Goal: Find specific page/section: Locate a particular part of the current website

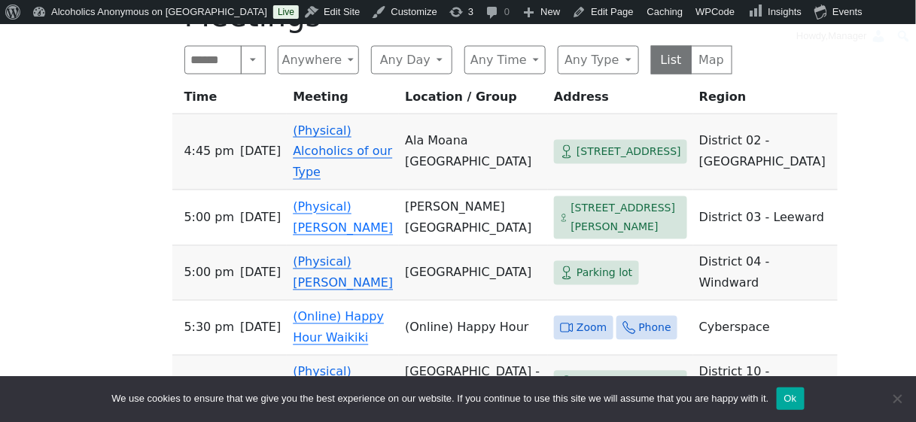
scroll to position [639, 0]
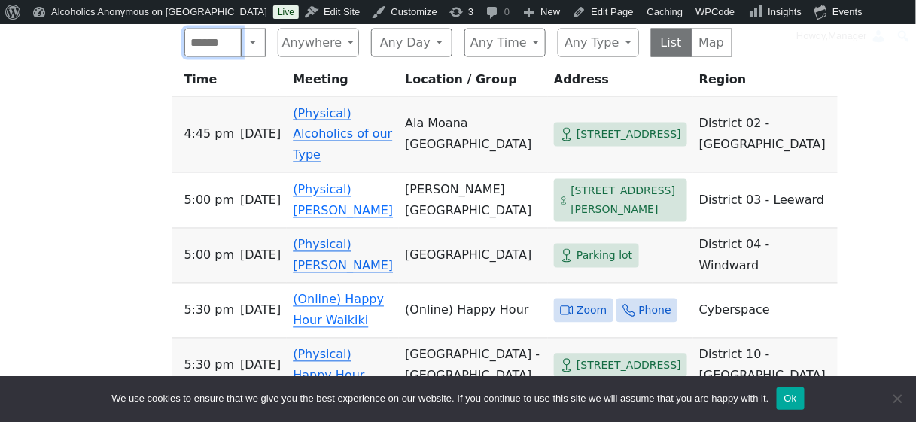
click at [210, 50] on input "Search" at bounding box center [213, 43] width 58 height 29
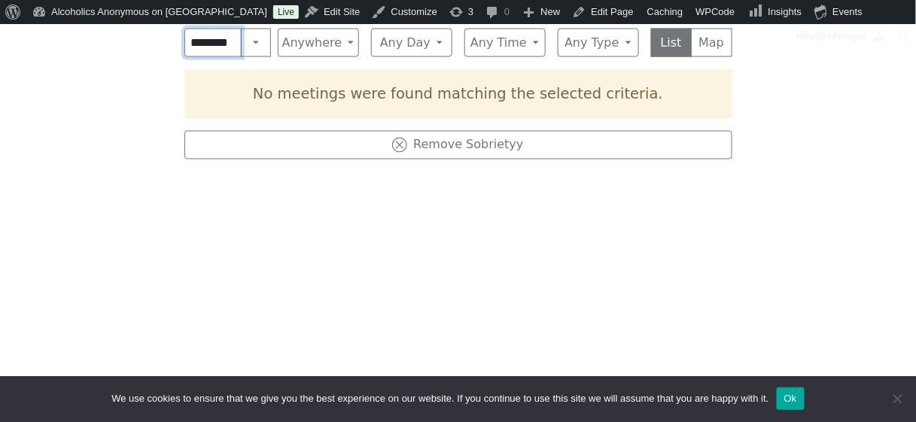
scroll to position [0, 4]
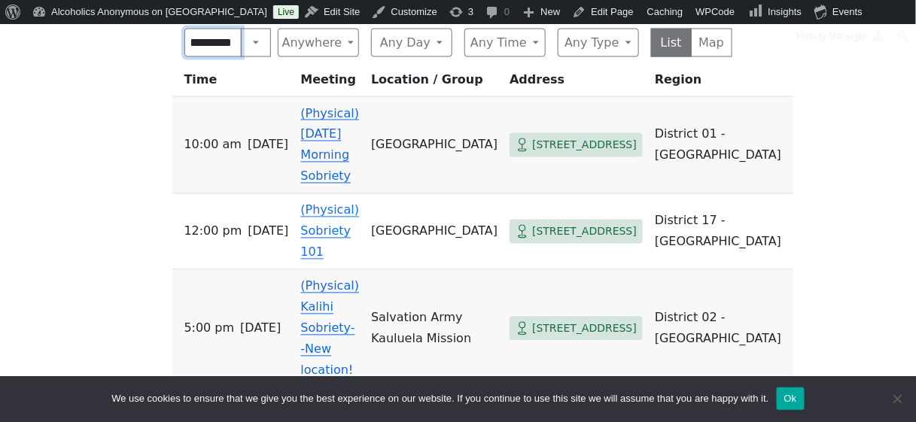
scroll to position [0, 7]
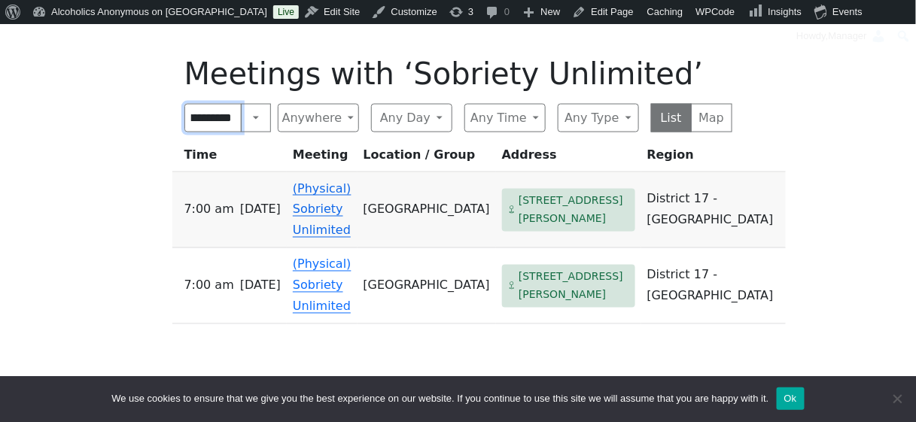
scroll to position [539, 0]
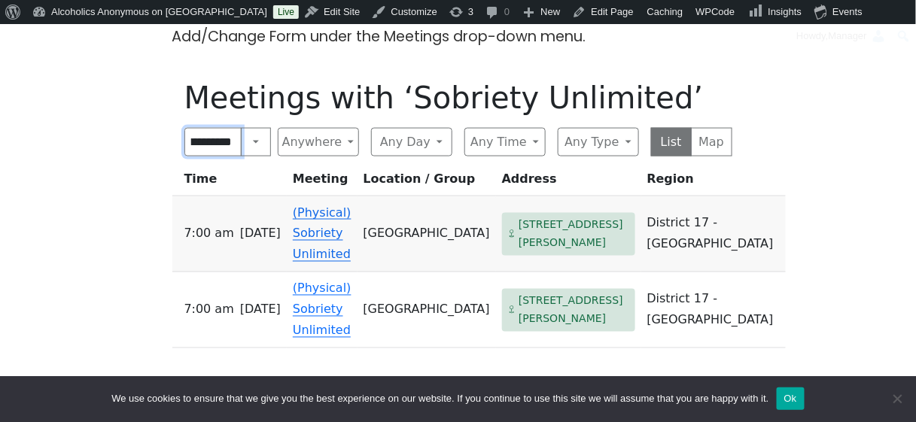
type input "**********"
click at [323, 222] on td "(Physical) Sobriety Unlimited" at bounding box center [322, 234] width 71 height 76
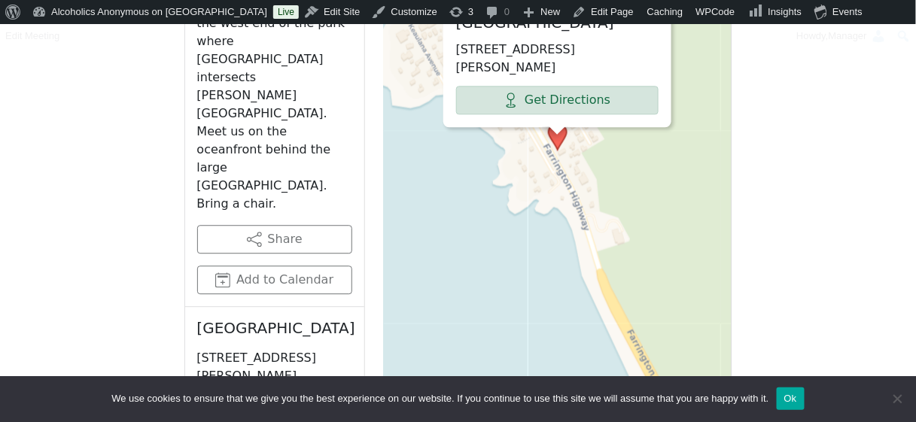
scroll to position [933, 0]
